Goal: Information Seeking & Learning: Learn about a topic

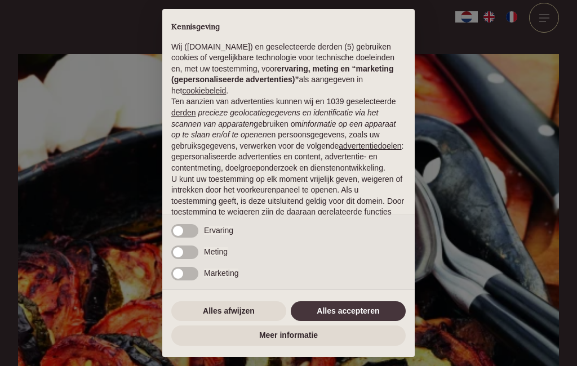
click at [335, 313] on button "Alles accepteren" at bounding box center [348, 312] width 115 height 20
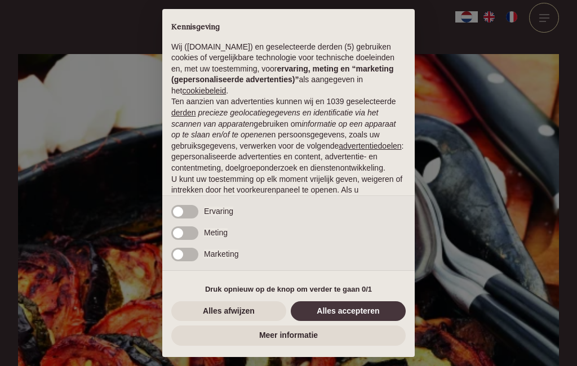
scroll to position [79, 0]
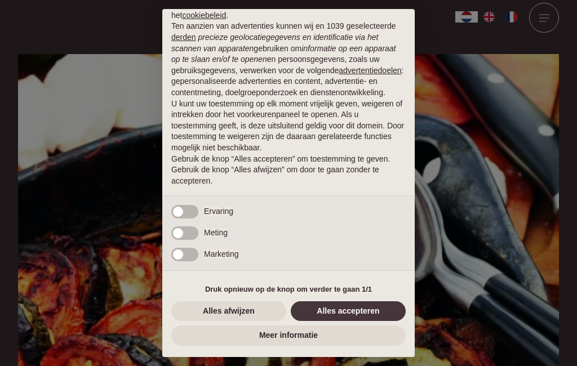
click at [357, 318] on button "Alles accepteren" at bounding box center [348, 312] width 115 height 20
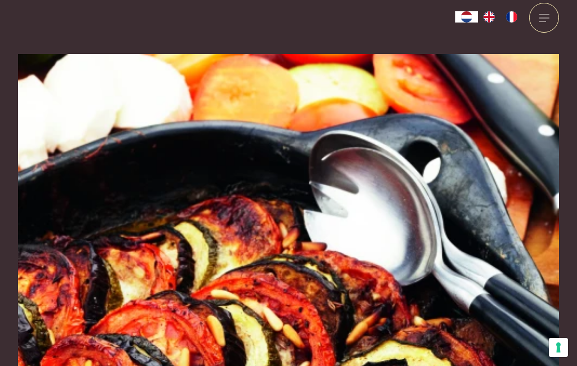
click at [354, 317] on img at bounding box center [288, 216] width 541 height 325
click at [353, 299] on img at bounding box center [288, 216] width 541 height 325
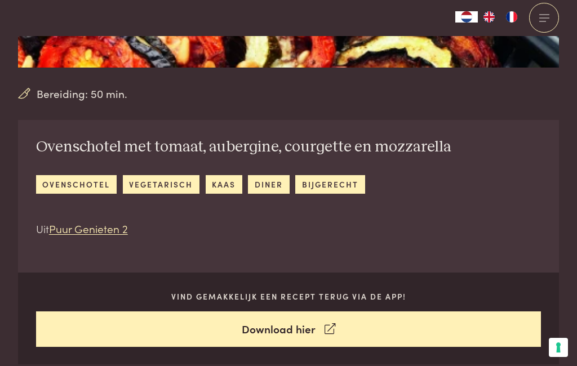
scroll to position [310, 0]
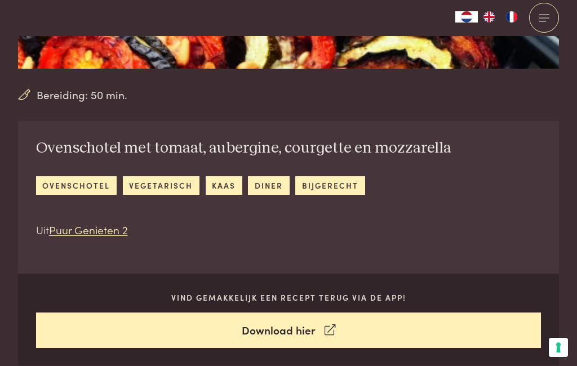
click at [162, 176] on link "vegetarisch" at bounding box center [161, 185] width 77 height 19
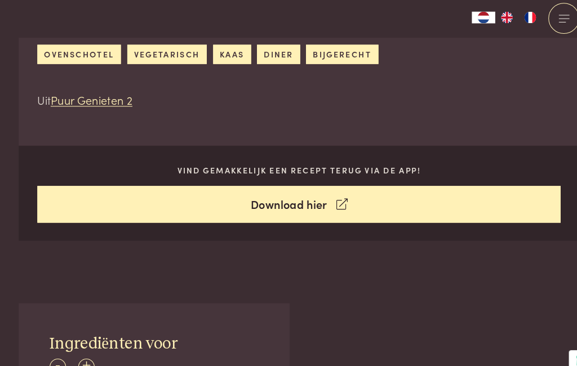
scroll to position [425, 0]
